Goal: Find specific page/section

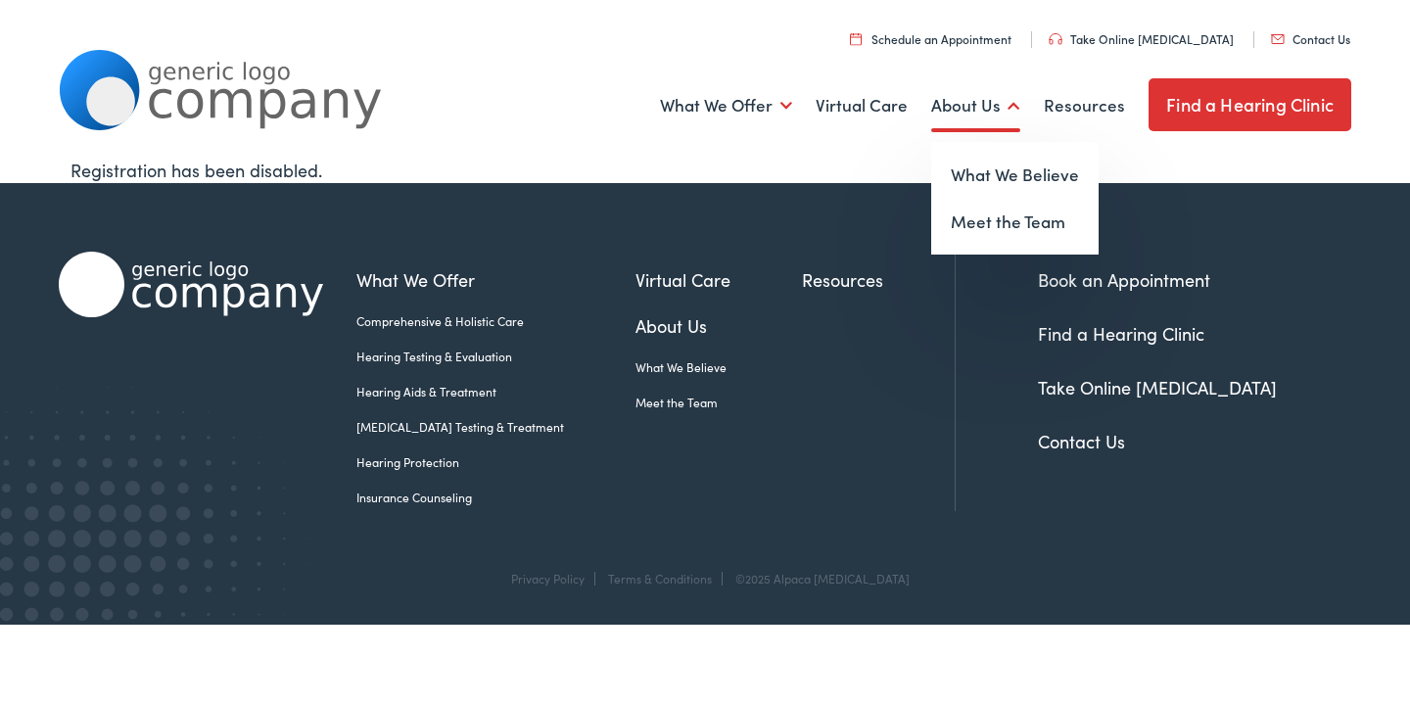
click at [1004, 108] on link "About Us" at bounding box center [975, 106] width 89 height 72
click at [971, 227] on link "Meet the Team" at bounding box center [1014, 222] width 167 height 47
